Goal: Information Seeking & Learning: Learn about a topic

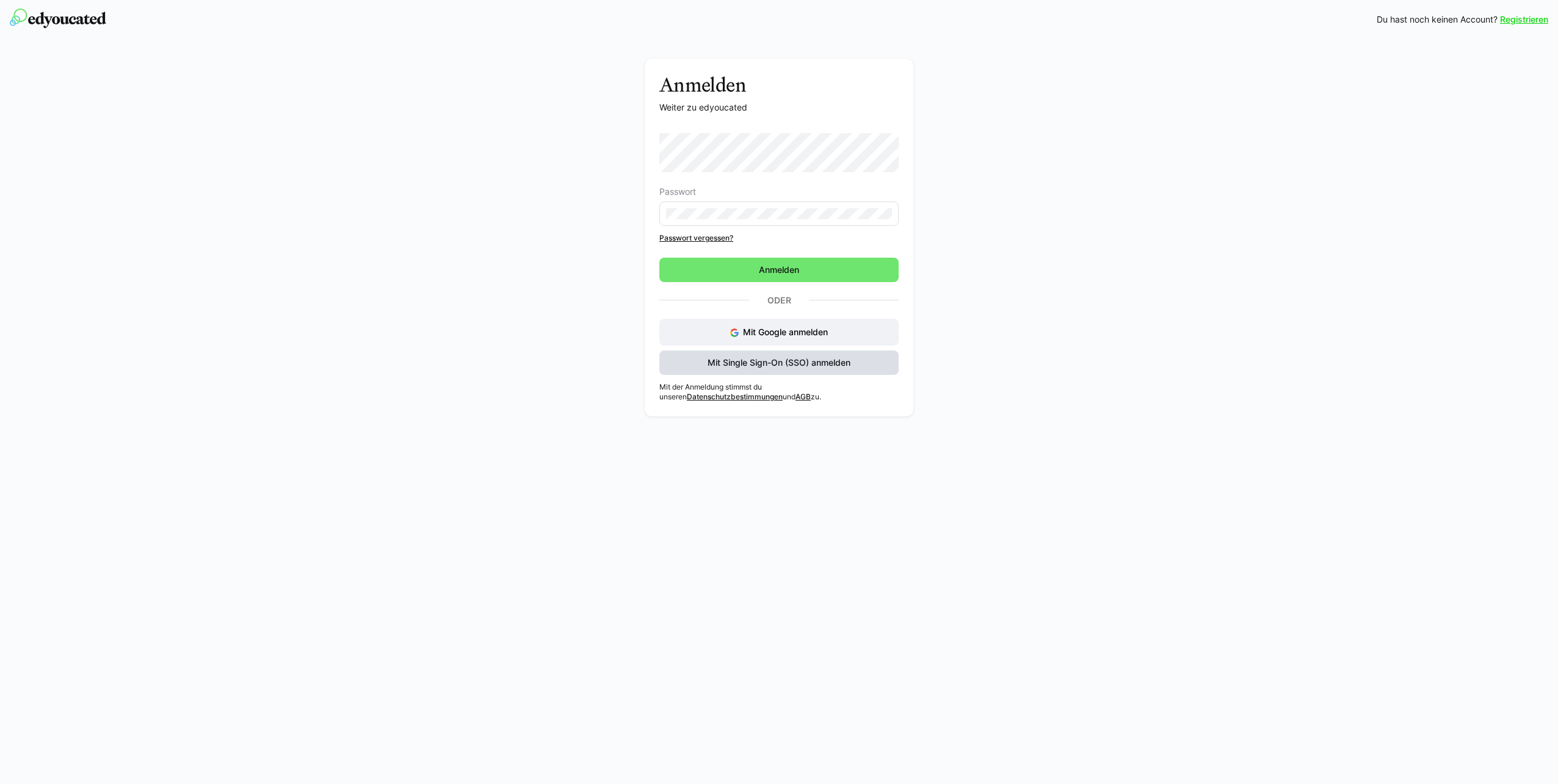
click at [818, 363] on span "Mit Single Sign-On (SSO) anmelden" at bounding box center [778, 362] width 147 height 12
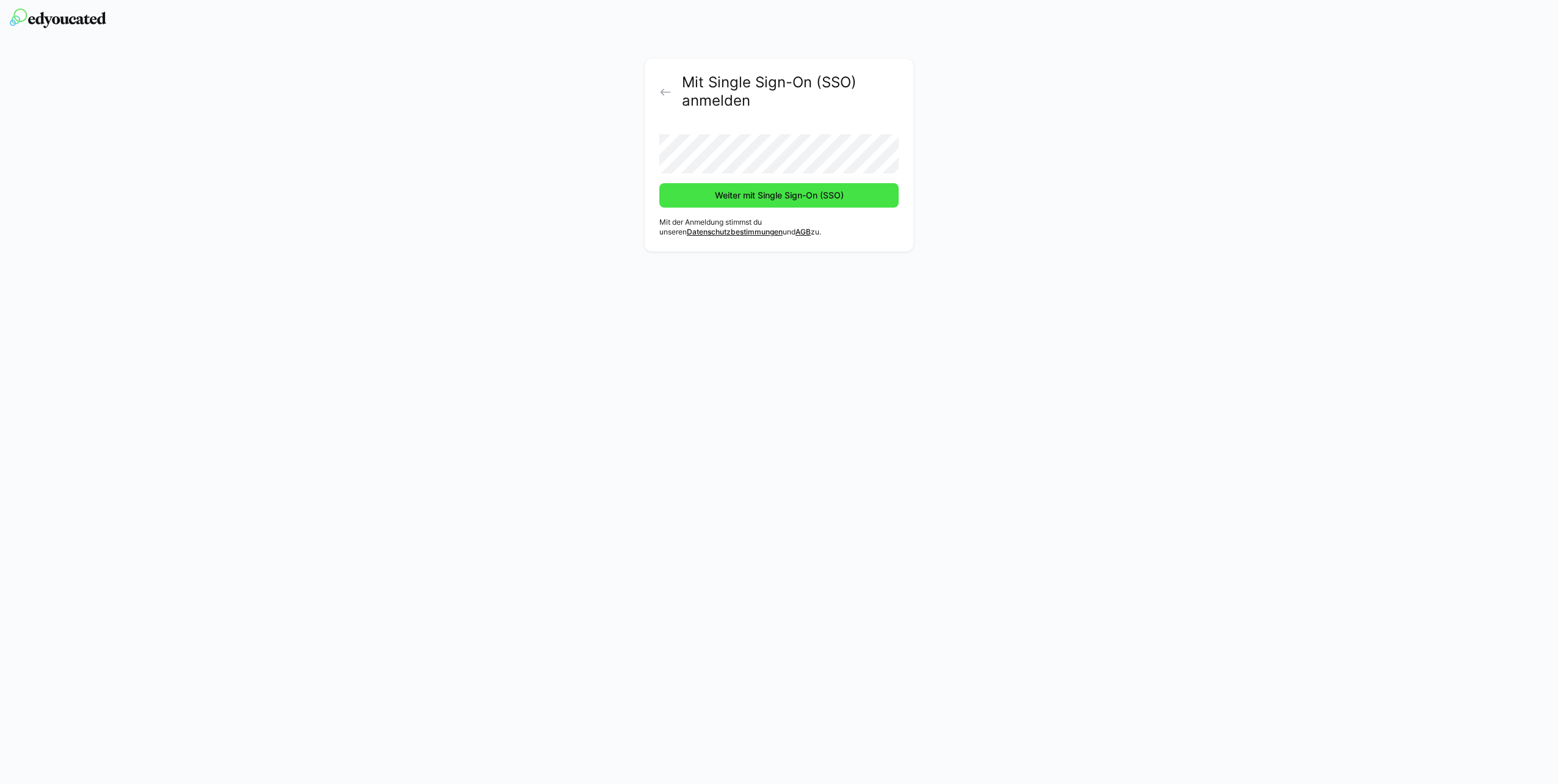
click at [788, 187] on span "Weiter mit Single Sign-On (SSO)" at bounding box center [778, 195] width 239 height 24
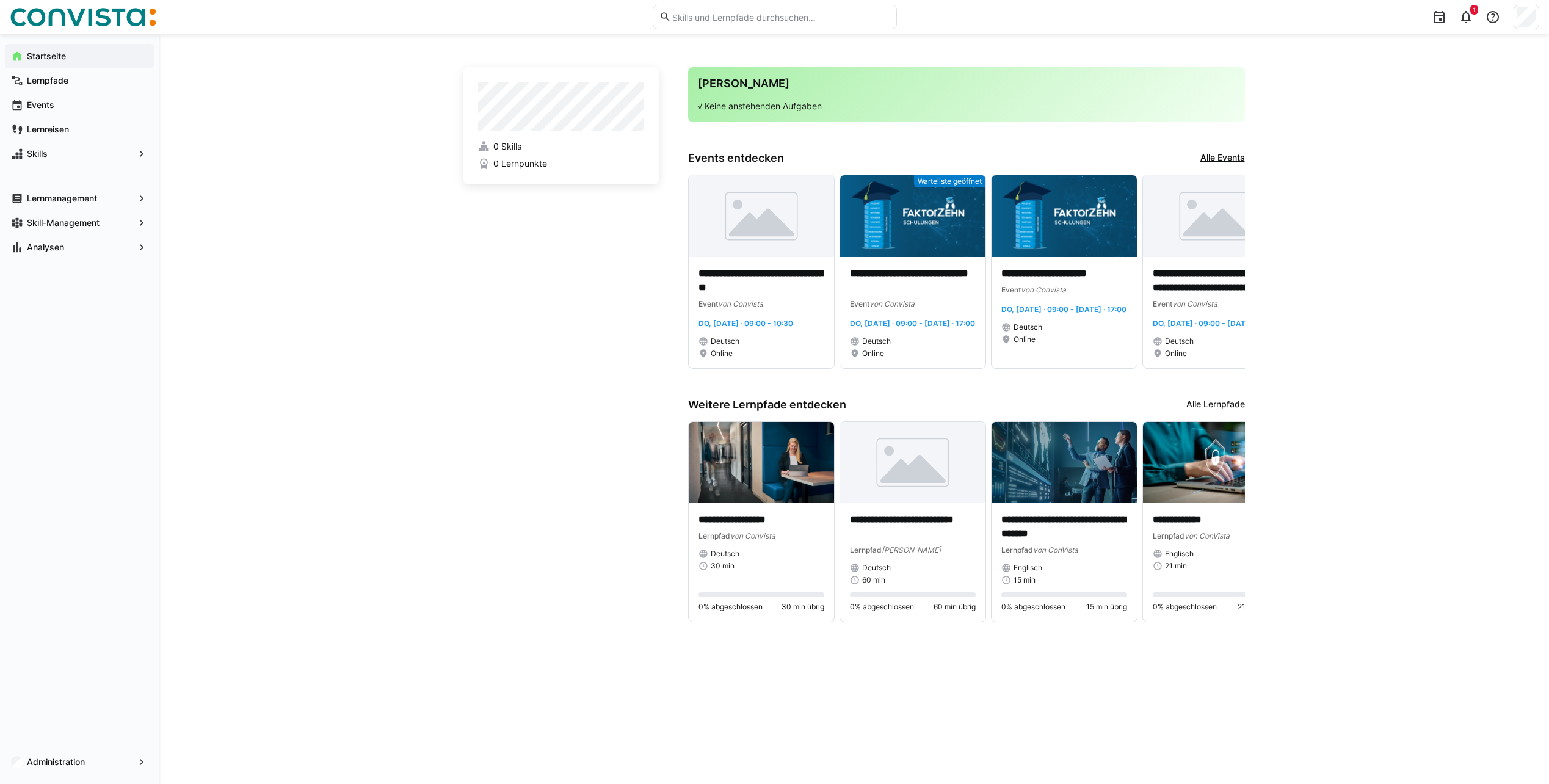
click at [796, 110] on p "√ Keine anstehenden Aufgaben" at bounding box center [966, 106] width 538 height 12
click at [0, 0] on app-navigation-label "Lernmanagement" at bounding box center [0, 0] width 0 height 0
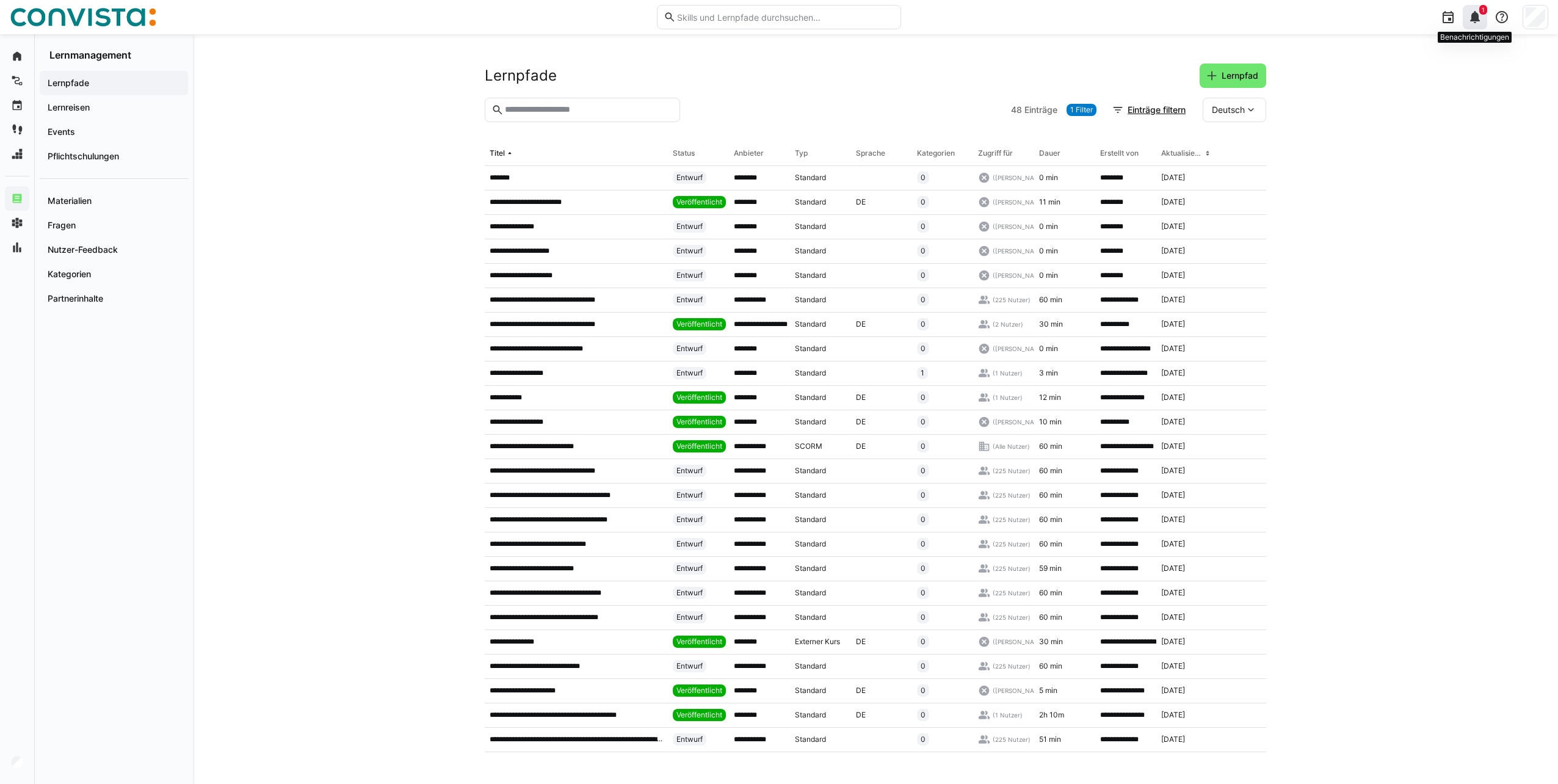
click at [1476, 17] on eds-icon at bounding box center [1474, 17] width 14 height 14
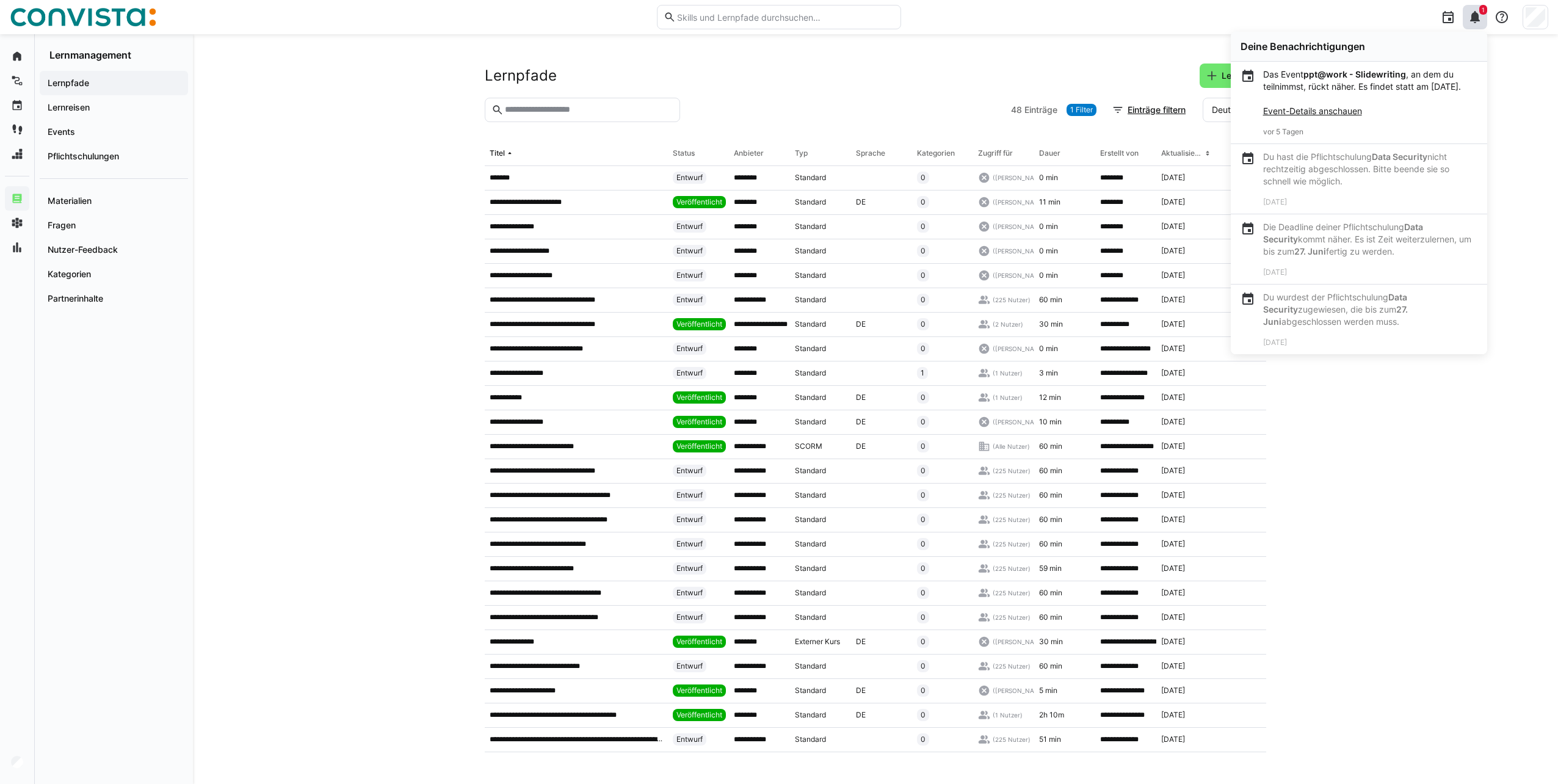
click at [1374, 74] on strong "ppt@work - Slidewriting" at bounding box center [1354, 74] width 102 height 11
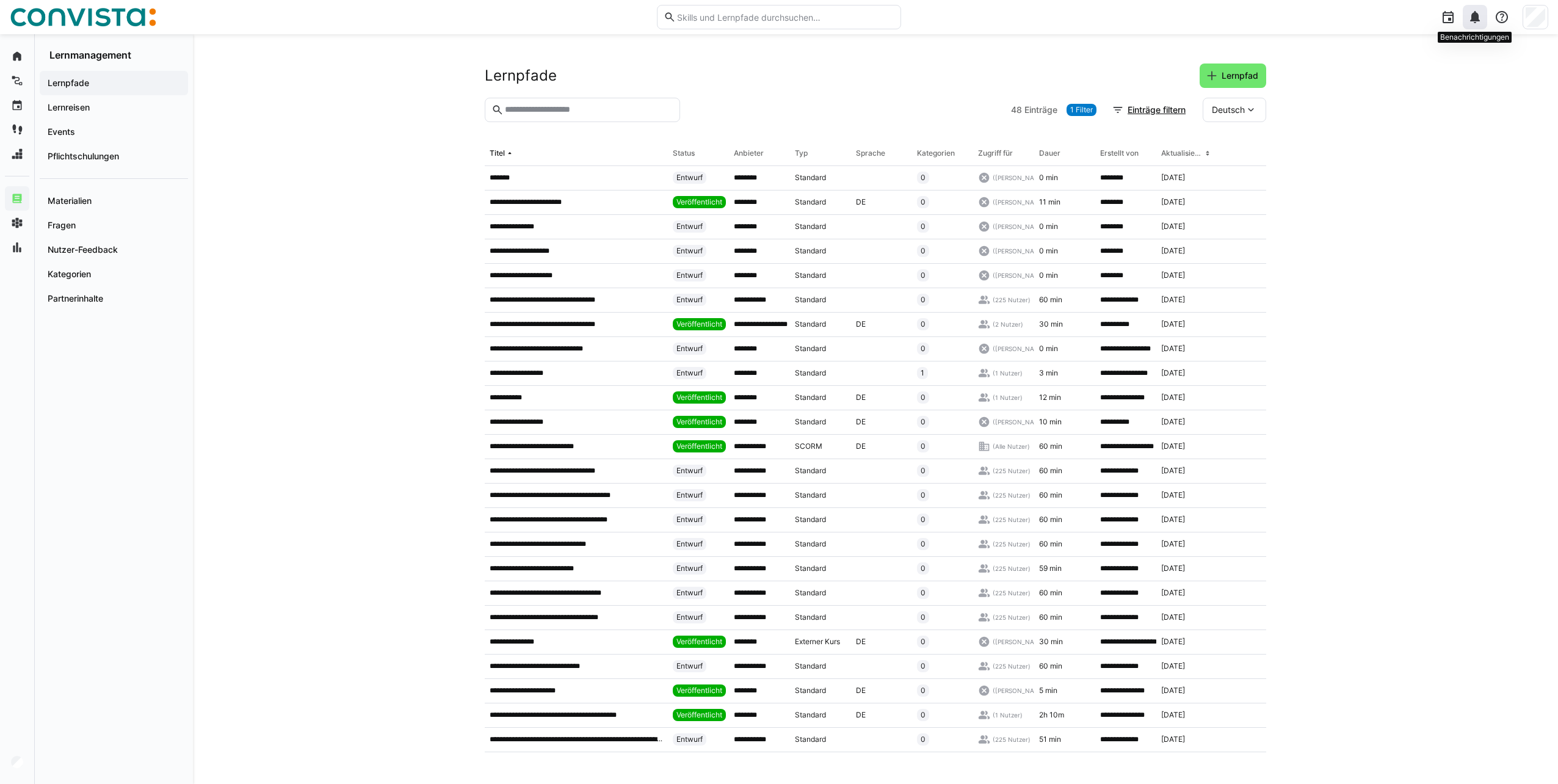
click at [1478, 16] on eds-icon at bounding box center [1474, 17] width 14 height 14
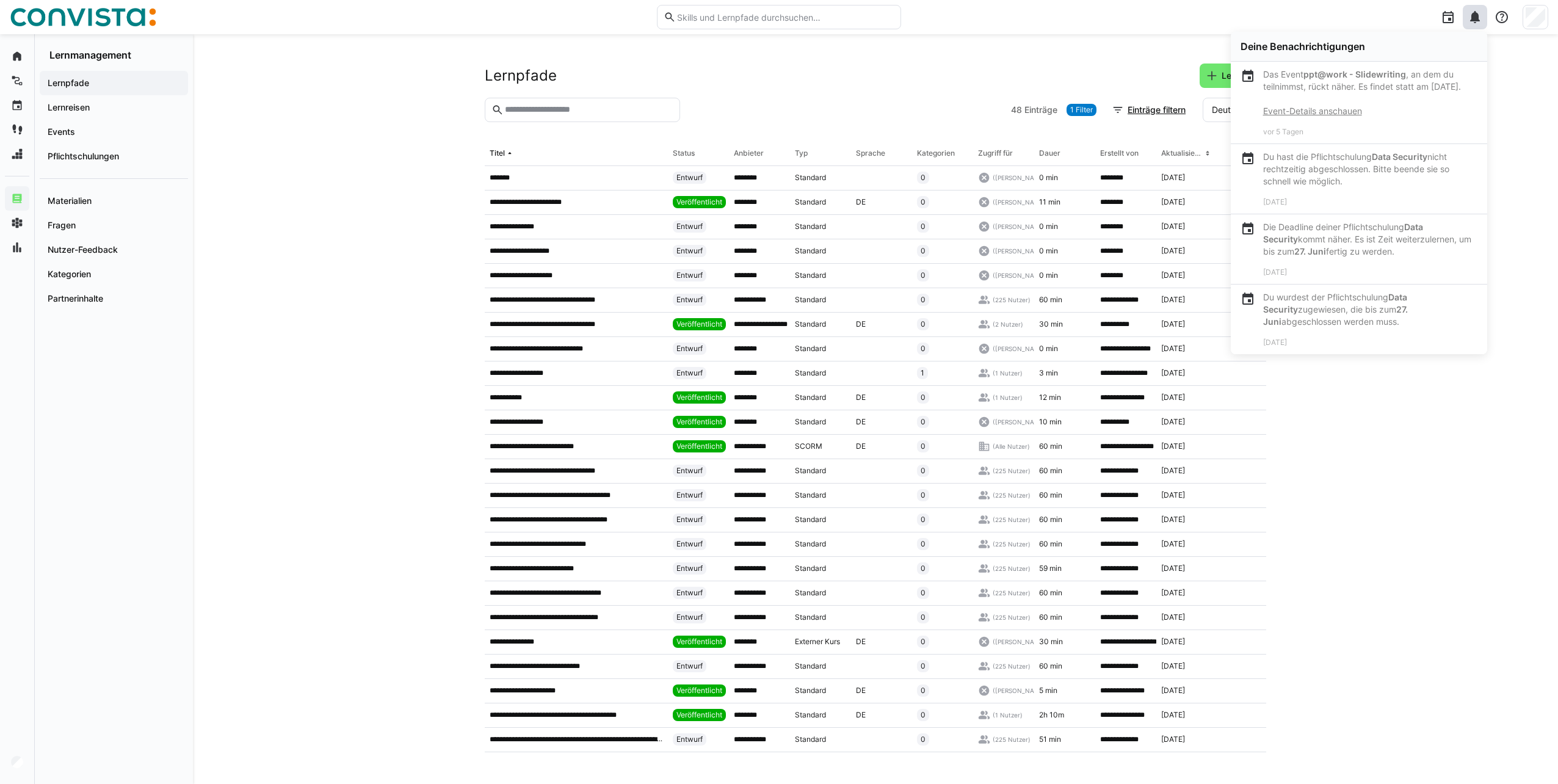
click at [1322, 116] on link "Event-Details anschauen" at bounding box center [1312, 111] width 99 height 11
